Goal: Find contact information: Find contact information

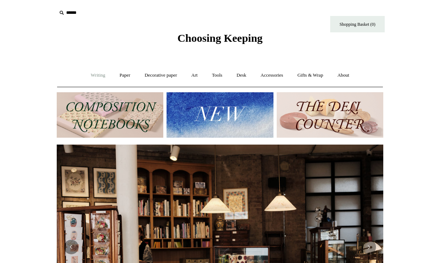
click at [91, 75] on link "Writing +" at bounding box center [98, 75] width 28 height 19
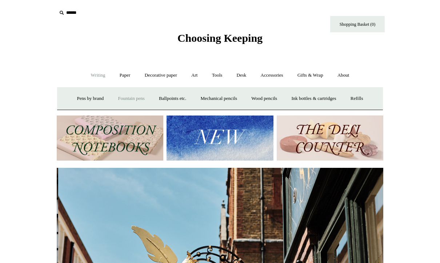
scroll to position [0, 327]
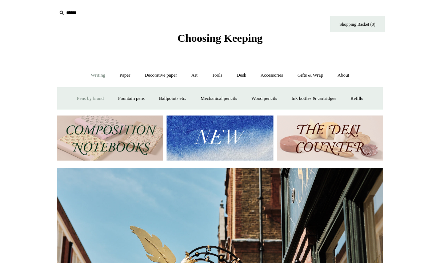
click at [94, 99] on link "Pens by brand +" at bounding box center [91, 98] width 40 height 19
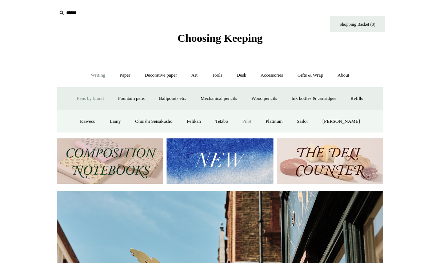
click at [253, 120] on link "Pilot" at bounding box center [247, 121] width 22 height 19
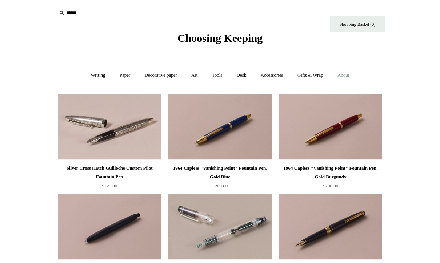
click at [351, 75] on link "About +" at bounding box center [343, 75] width 25 height 19
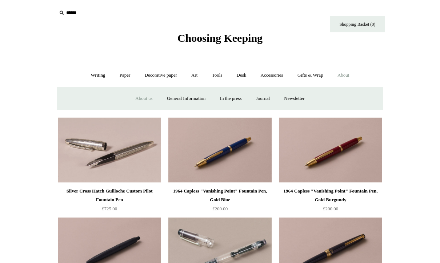
click at [142, 97] on link "About us" at bounding box center [144, 98] width 30 height 19
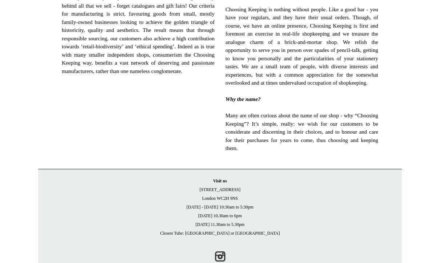
scroll to position [468, 0]
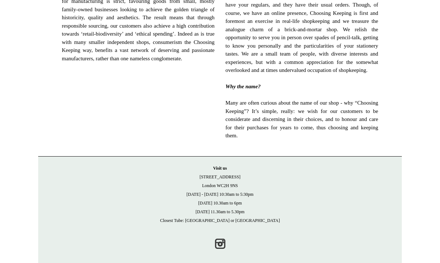
drag, startPoint x: 205, startPoint y: 194, endPoint x: 239, endPoint y: 202, distance: 34.9
click at [239, 202] on p "Visit us 21 Tower Street London WC2H 9NS Monday - Friday 10:30am to 5:30pm Satu…" at bounding box center [219, 194] width 349 height 61
copy p "21 Tower Street London WC2H 9NS"
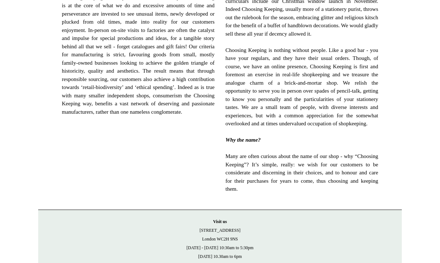
scroll to position [415, 0]
